Goal: Check status: Check status

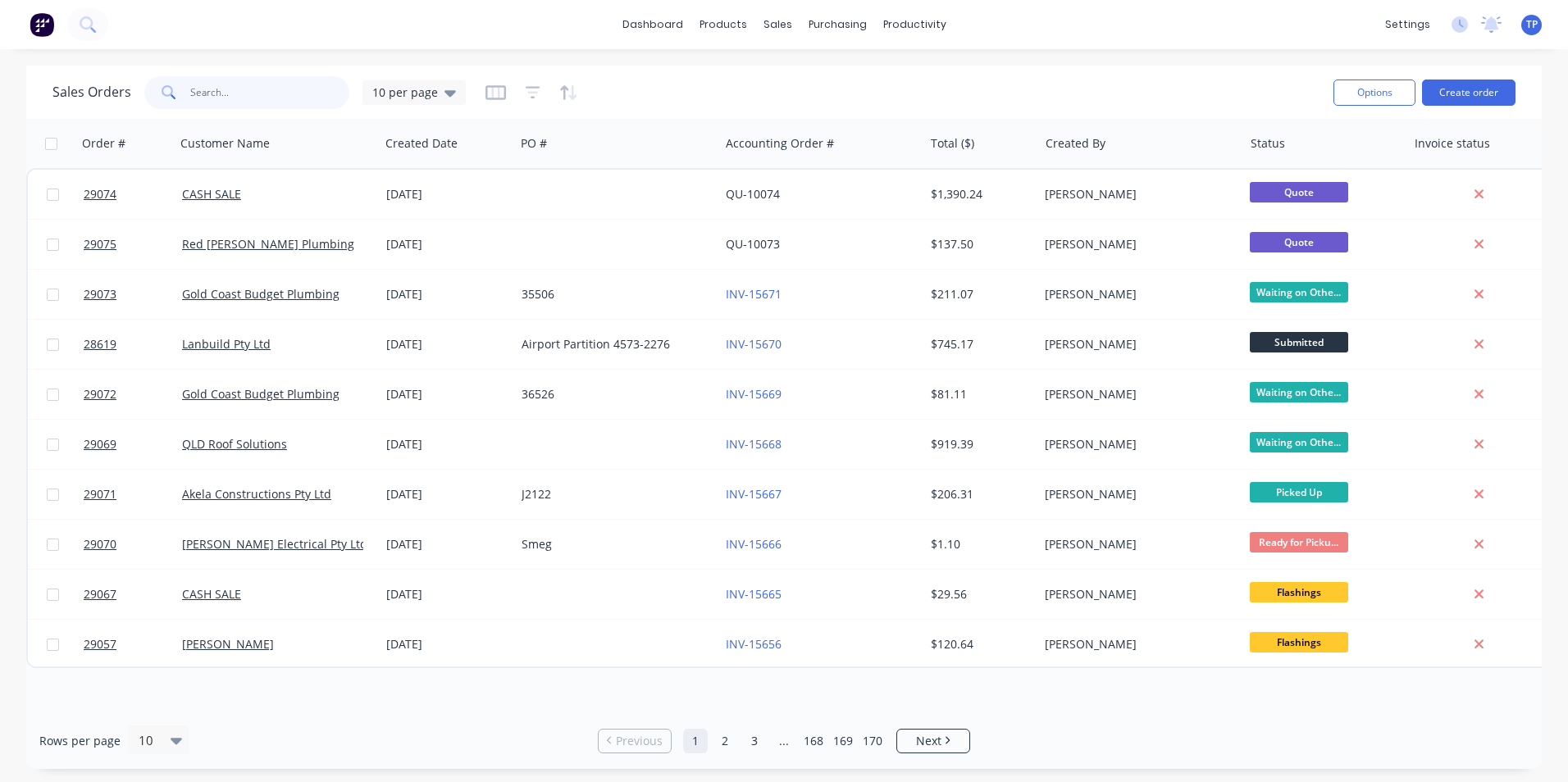
click at [254, 96] on input "text" at bounding box center [270, 93] width 160 height 33
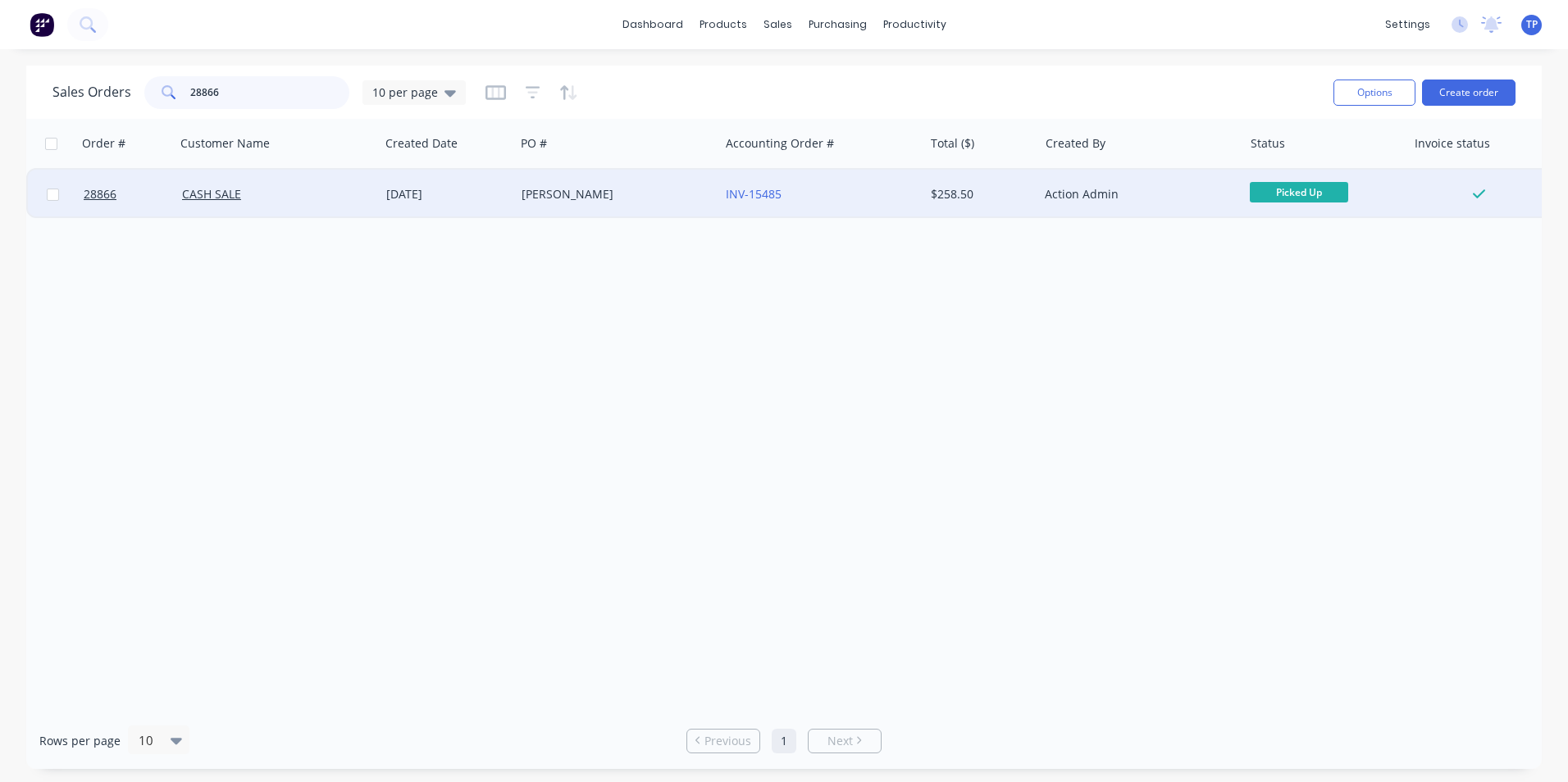
type input "28866"
click at [281, 205] on div "CASH SALE" at bounding box center [277, 195] width 204 height 50
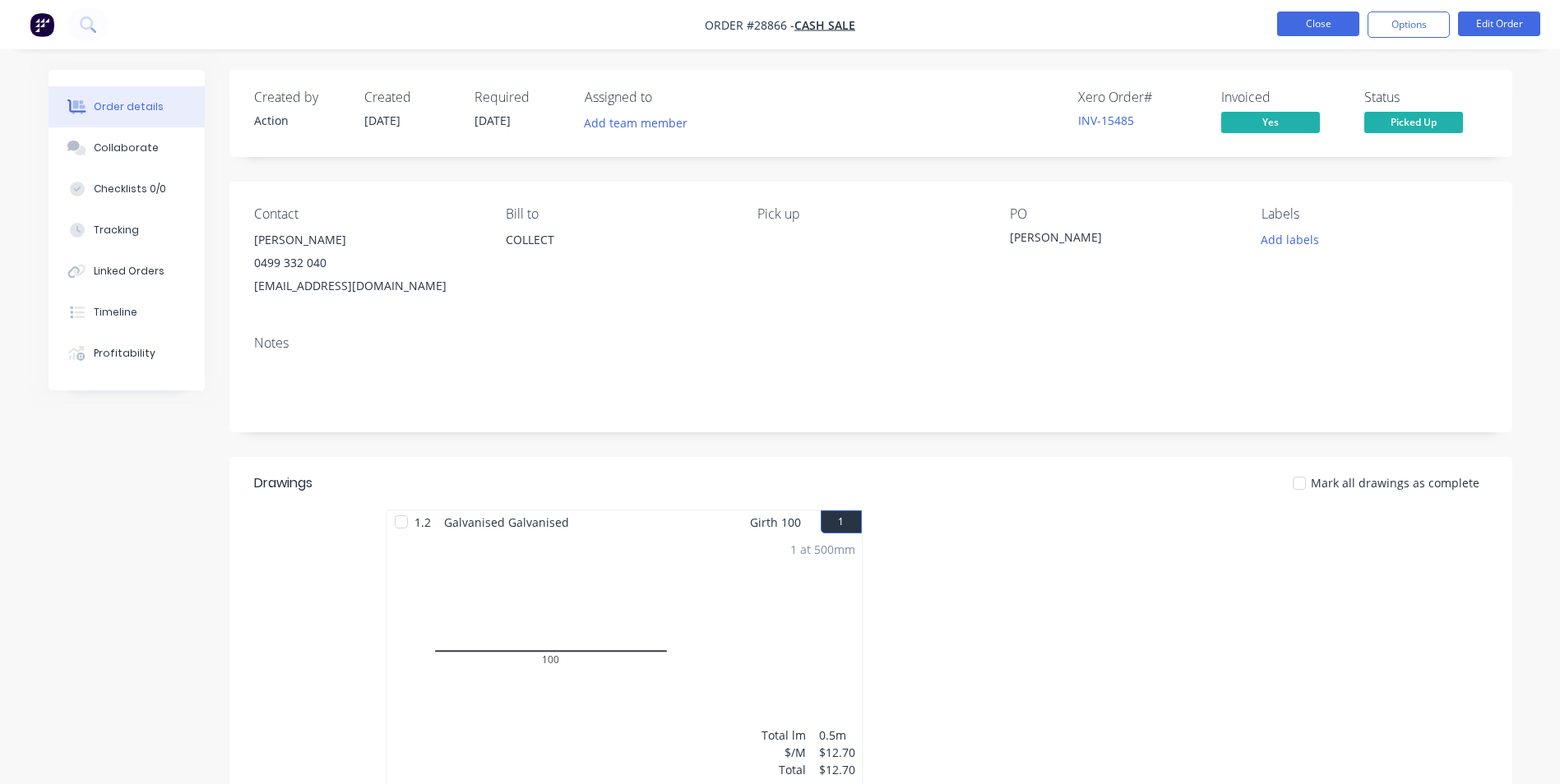
click at [1298, 22] on button "Close" at bounding box center [1317, 24] width 82 height 25
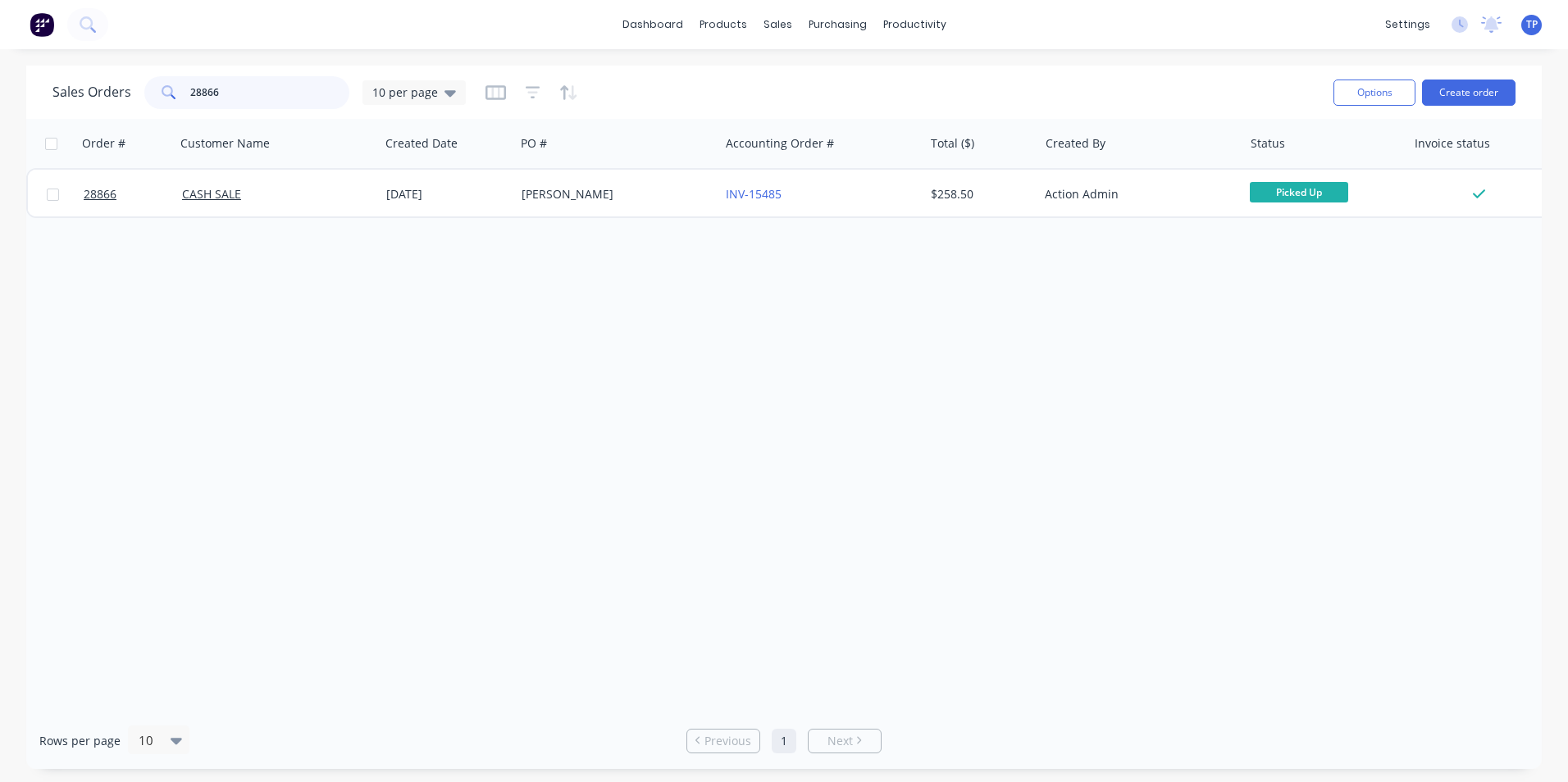
drag, startPoint x: 255, startPoint y: 87, endPoint x: 280, endPoint y: 104, distance: 30.2
click at [258, 92] on input "28866" at bounding box center [270, 93] width 160 height 33
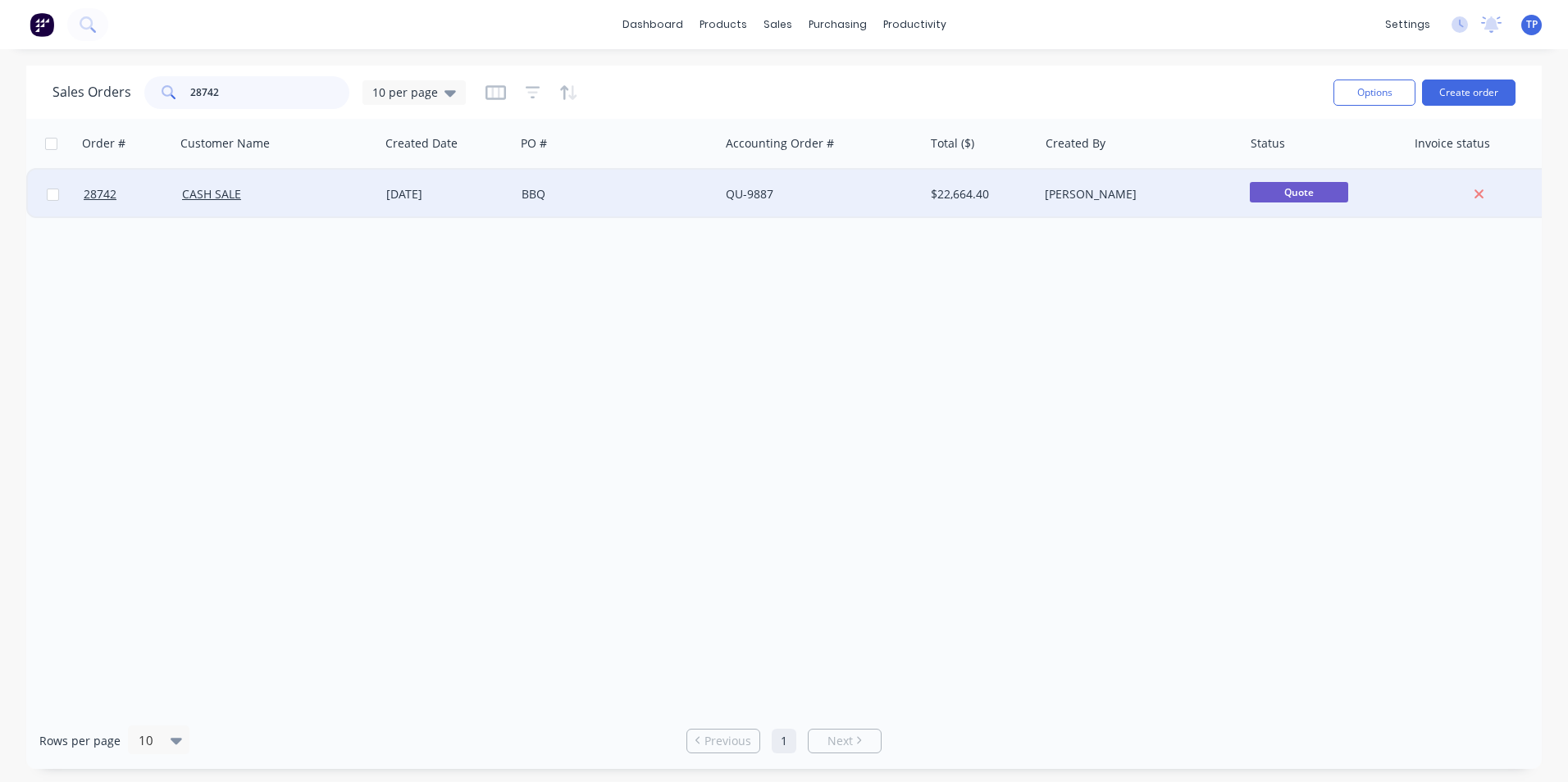
type input "28742"
click at [291, 206] on div "CASH SALE" at bounding box center [277, 195] width 204 height 50
